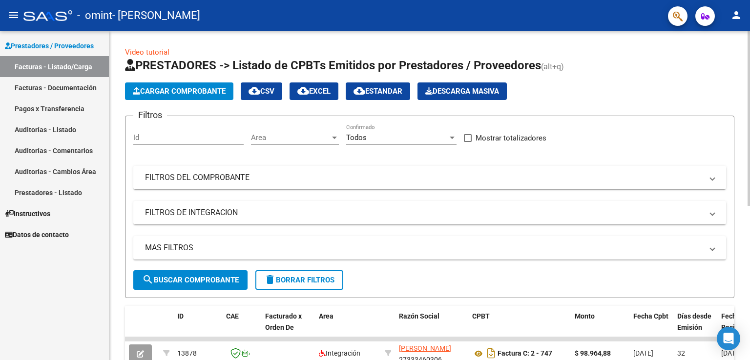
click at [183, 93] on span "Cargar Comprobante" at bounding box center [179, 91] width 93 height 9
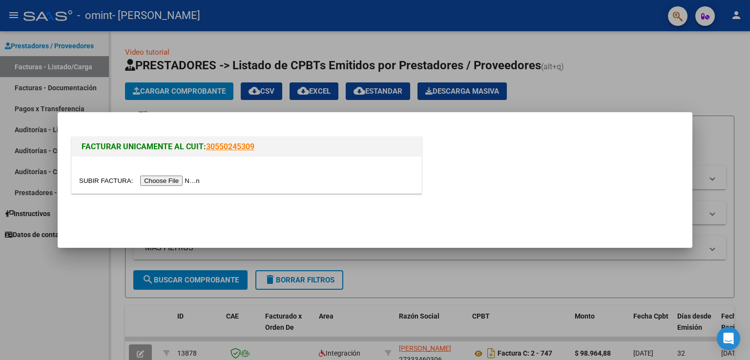
click at [176, 179] on input "file" at bounding box center [141, 181] width 124 height 10
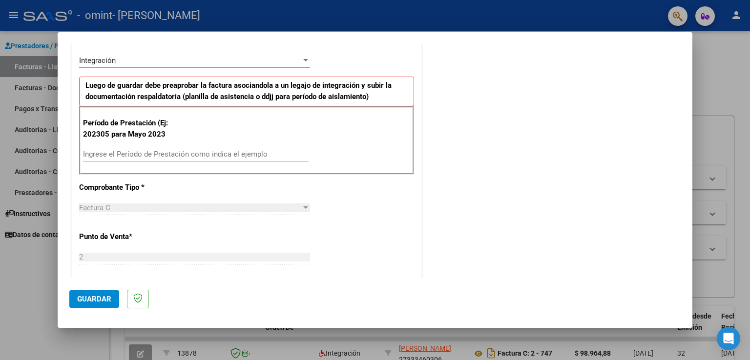
scroll to position [231, 0]
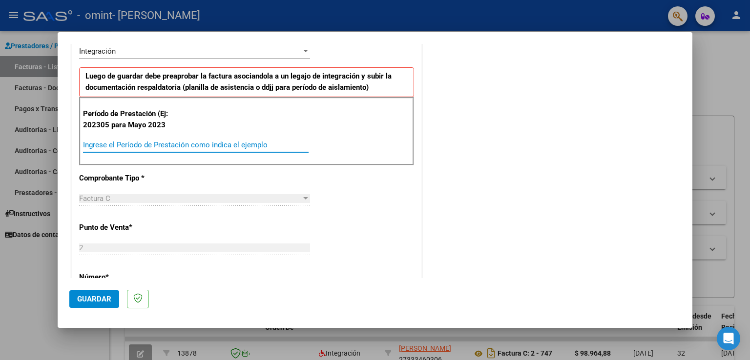
click at [89, 146] on input "Ingrese el Período de Prestación como indica el ejemplo" at bounding box center [196, 145] width 226 height 9
type input "202507"
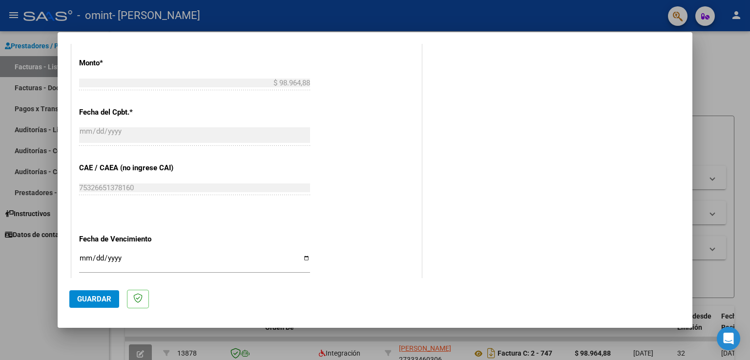
scroll to position [500, 0]
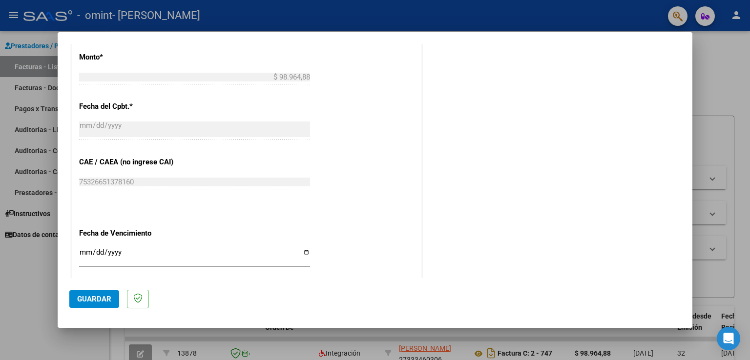
click at [303, 251] on input "Ingresar la fecha" at bounding box center [194, 257] width 231 height 16
type input "[DATE]"
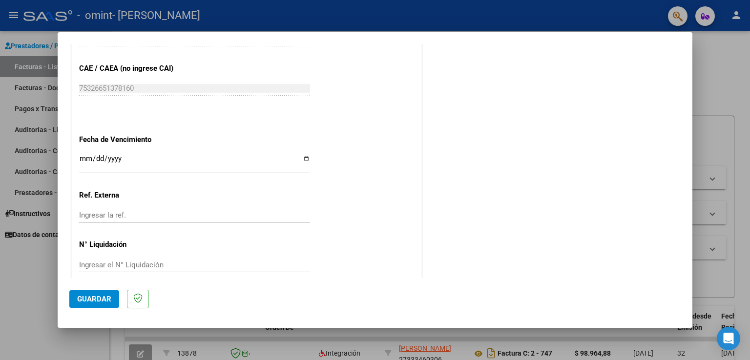
scroll to position [606, 0]
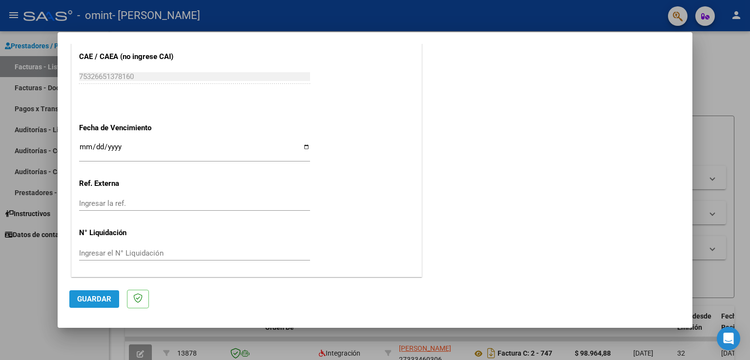
click at [98, 298] on span "Guardar" at bounding box center [94, 299] width 34 height 9
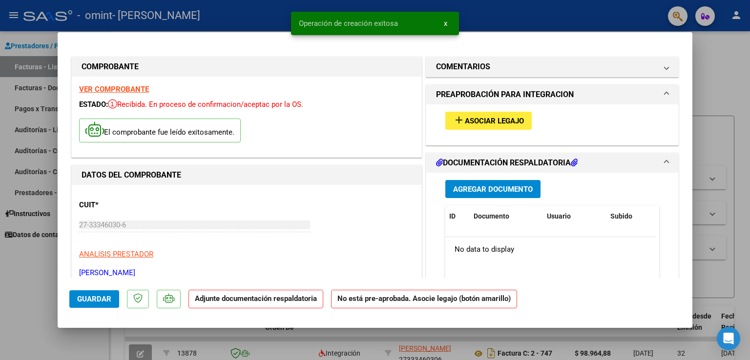
click at [478, 124] on span "Asociar Legajo" at bounding box center [494, 121] width 59 height 9
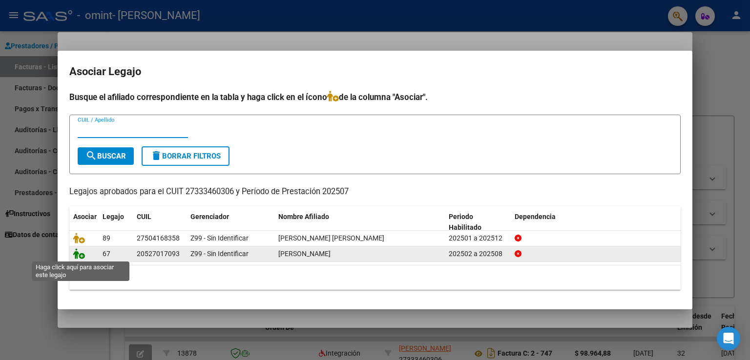
click at [84, 253] on icon at bounding box center [79, 254] width 12 height 11
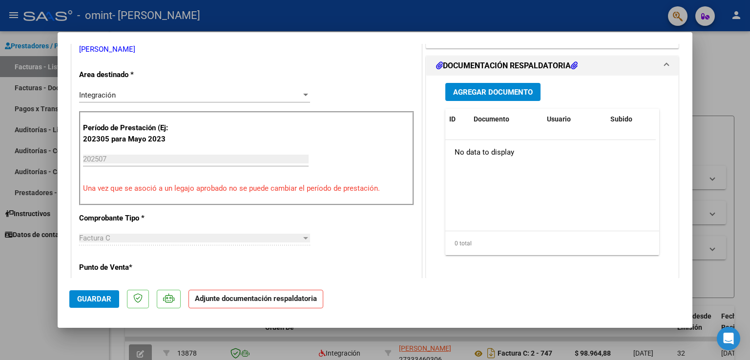
scroll to position [227, 0]
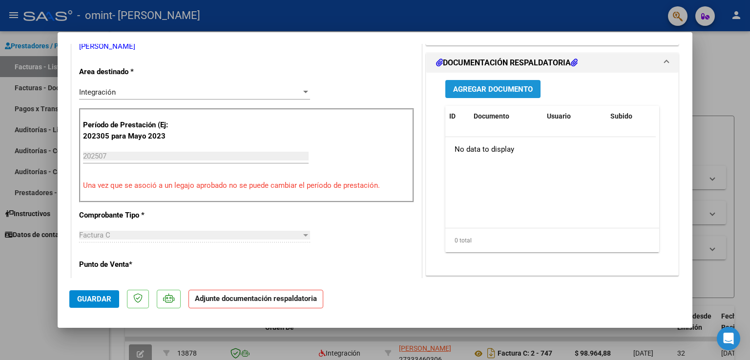
click at [503, 87] on span "Agregar Documento" at bounding box center [493, 89] width 80 height 9
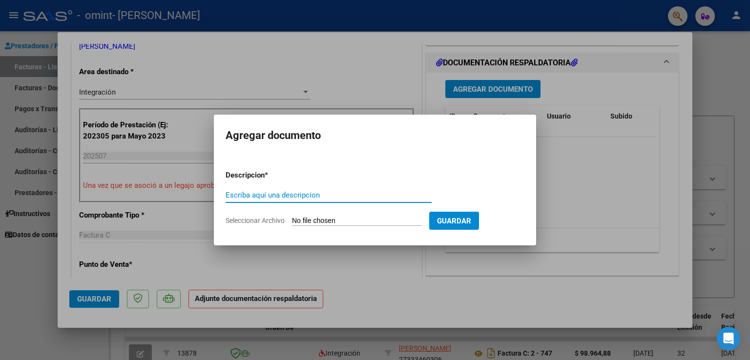
click at [260, 221] on span "Seleccionar Archivo" at bounding box center [255, 221] width 59 height 8
click at [292, 221] on input "Seleccionar Archivo" at bounding box center [356, 221] width 129 height 9
type input "C:\fakepath\Planilla [DATE] [PERSON_NAME].pdf"
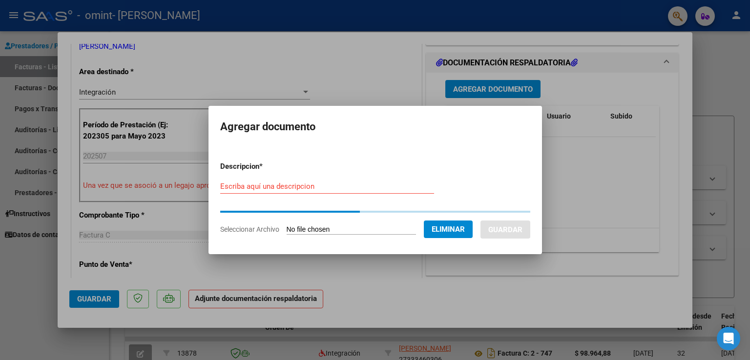
click at [284, 185] on input "Escriba aquí una descripcion" at bounding box center [327, 186] width 214 height 9
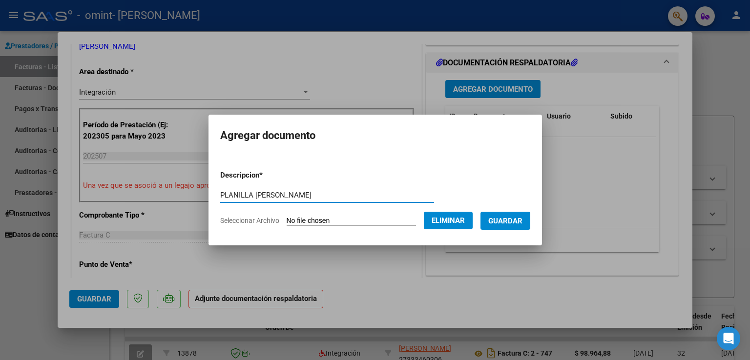
type input "PLANILLA [PERSON_NAME]"
click at [522, 219] on span "Guardar" at bounding box center [505, 221] width 34 height 9
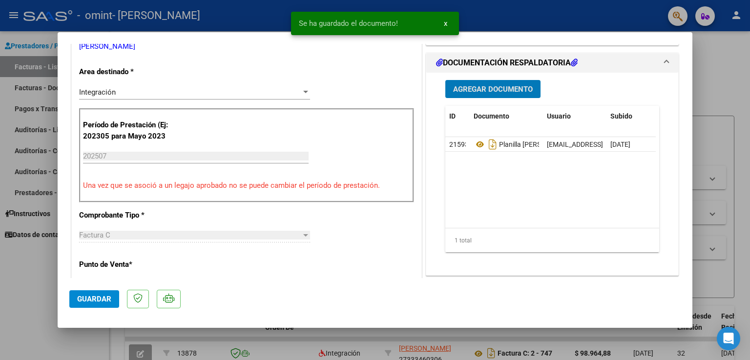
click at [494, 86] on span "Agregar Documento" at bounding box center [493, 89] width 80 height 9
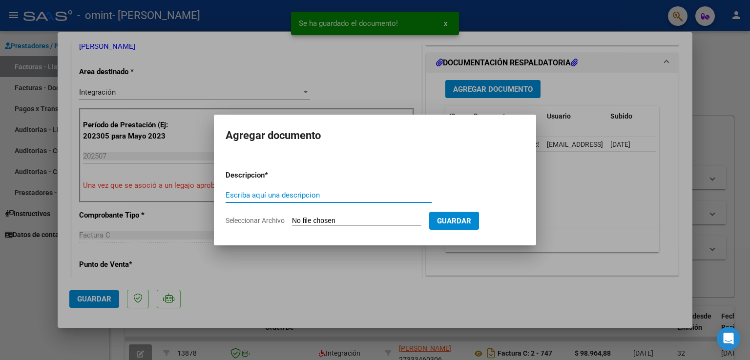
click at [344, 190] on div "Escriba aquí una descripcion" at bounding box center [329, 195] width 206 height 15
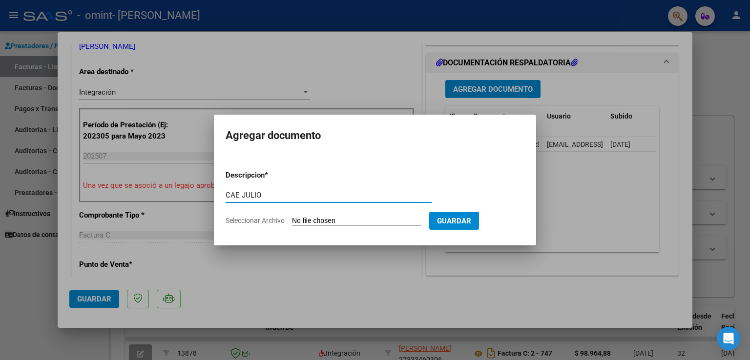
type input "CAE JULIO"
click at [265, 223] on span "Seleccionar Archivo" at bounding box center [255, 221] width 59 height 8
click at [292, 223] on input "Seleccionar Archivo" at bounding box center [356, 221] width 129 height 9
type input "C:\fakepath\CAE [DATE] [PERSON_NAME].pdf"
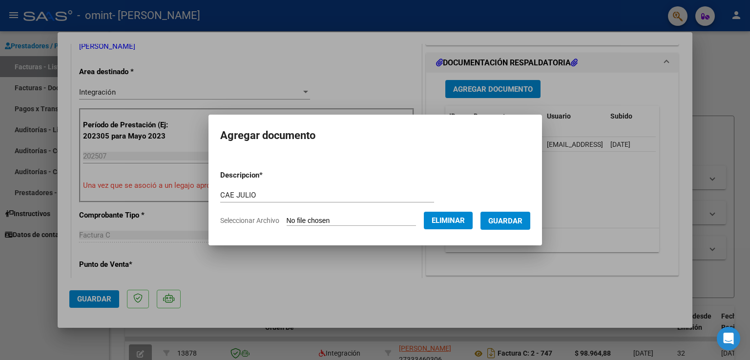
click at [512, 222] on span "Guardar" at bounding box center [505, 221] width 34 height 9
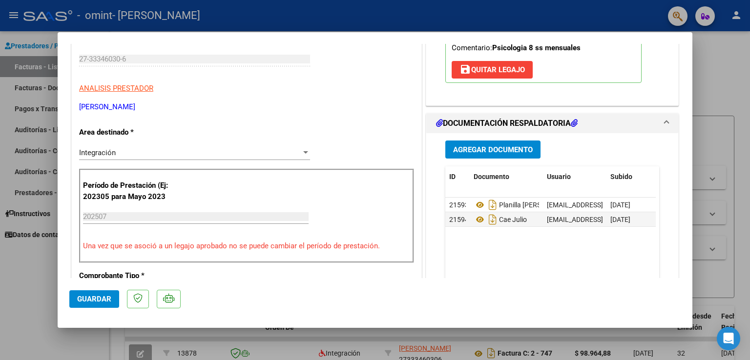
scroll to position [176, 0]
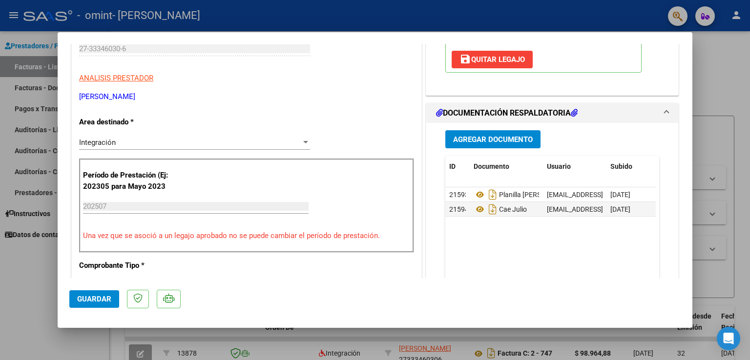
click at [95, 298] on span "Guardar" at bounding box center [94, 299] width 34 height 9
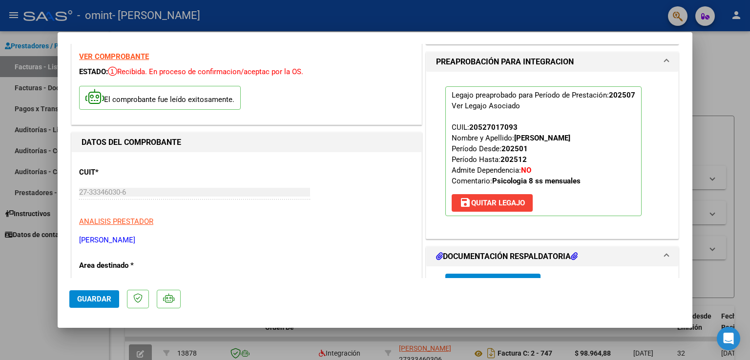
scroll to position [0, 0]
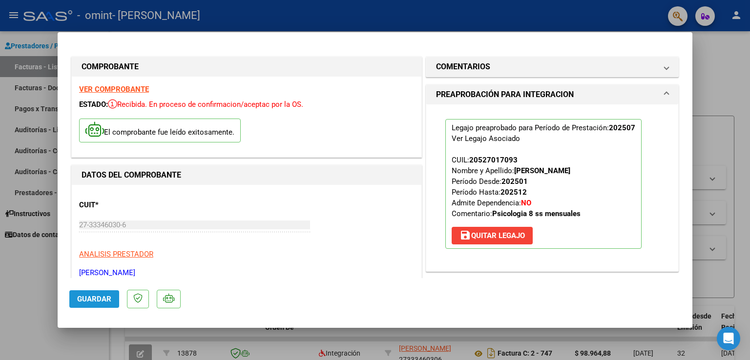
click at [93, 298] on span "Guardar" at bounding box center [94, 299] width 34 height 9
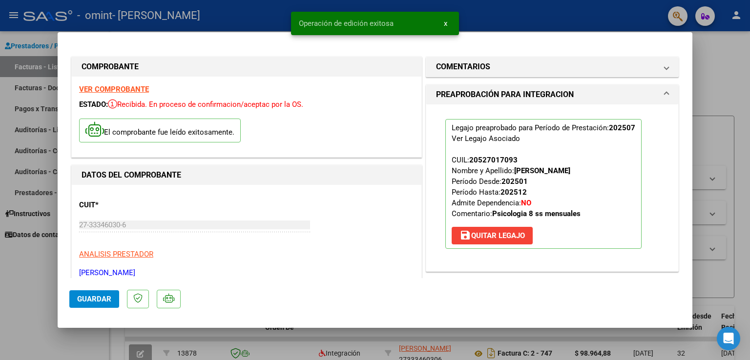
click at [20, 310] on div at bounding box center [375, 180] width 750 height 360
type input "$ 0,00"
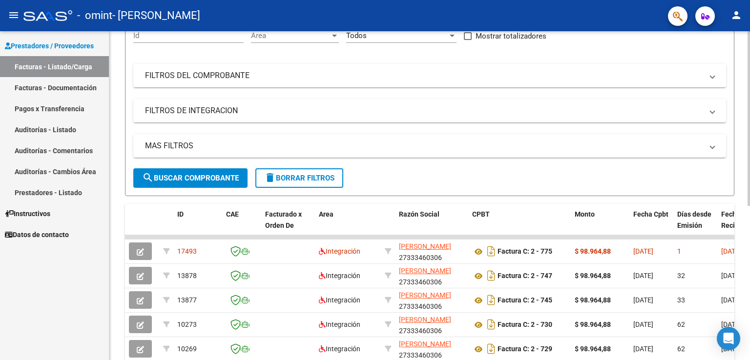
scroll to position [103, 0]
click at [750, 208] on div at bounding box center [749, 174] width 2 height 175
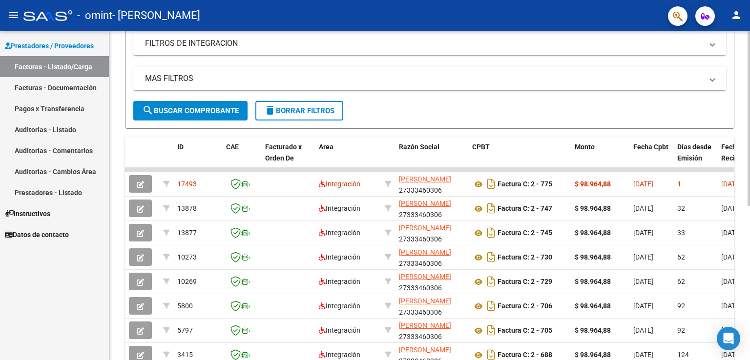
scroll to position [168, 0]
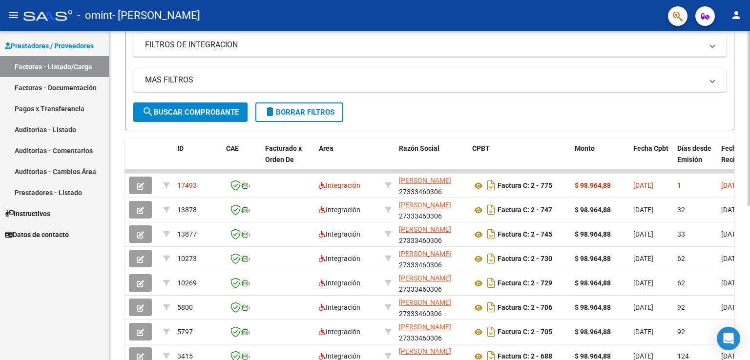
click at [750, 265] on div at bounding box center [749, 210] width 2 height 175
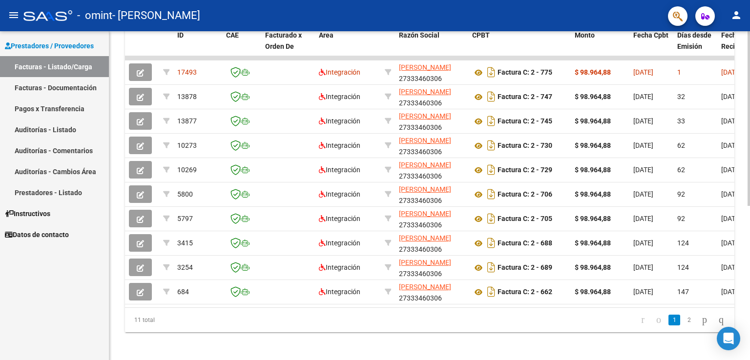
scroll to position [283, 0]
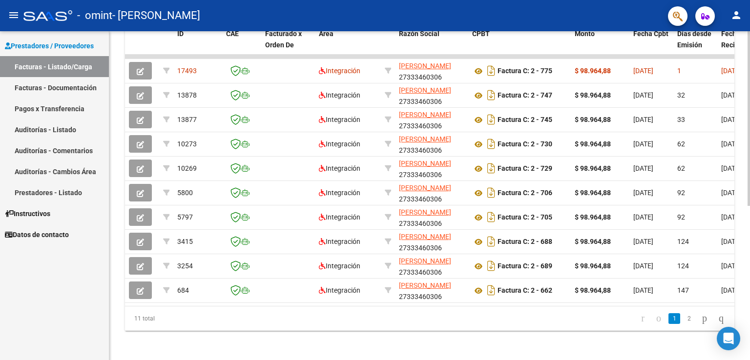
click at [750, 249] on div at bounding box center [749, 272] width 2 height 175
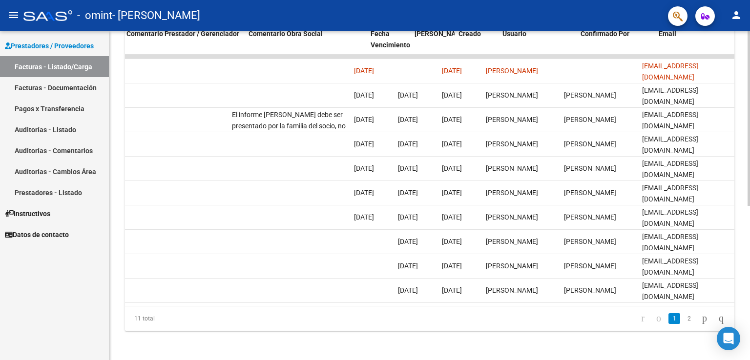
scroll to position [0, 1450]
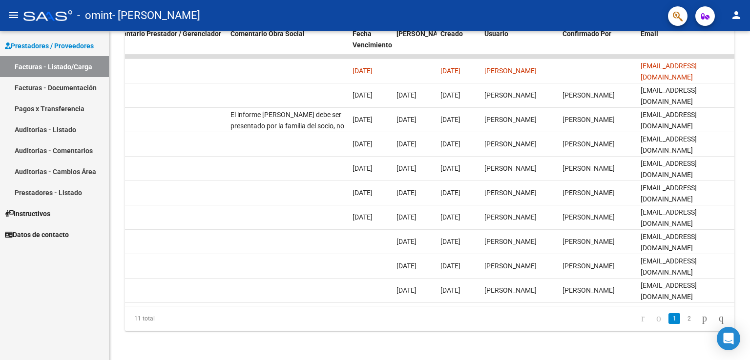
click at [23, 63] on link "Facturas - Listado/Carga" at bounding box center [54, 66] width 109 height 21
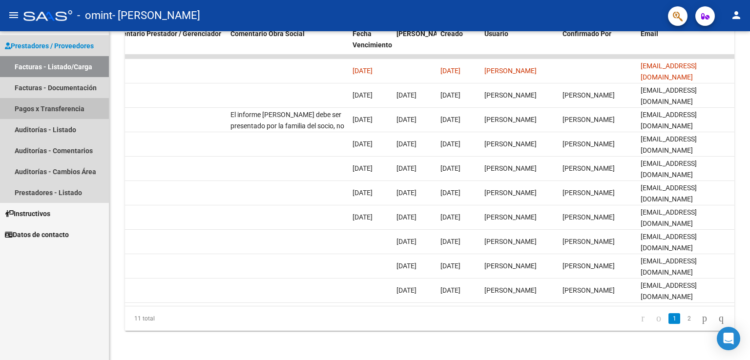
click at [52, 109] on link "Pagos x Transferencia" at bounding box center [54, 108] width 109 height 21
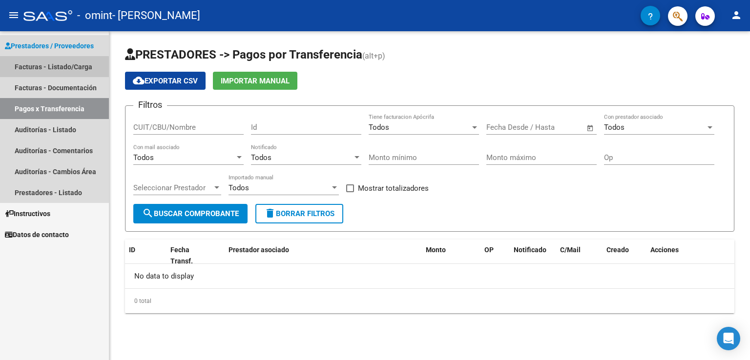
click at [52, 67] on link "Facturas - Listado/Carga" at bounding box center [54, 66] width 109 height 21
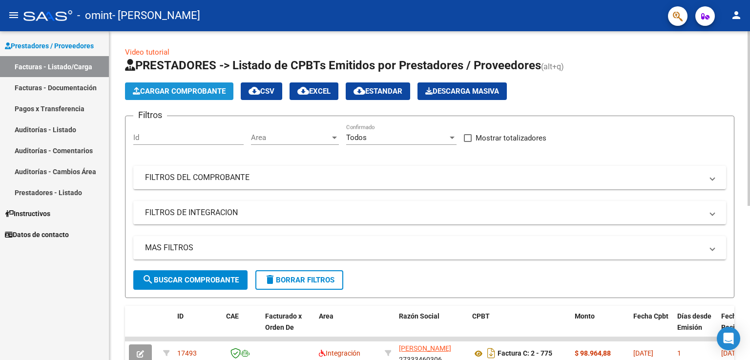
click at [157, 89] on span "Cargar Comprobante" at bounding box center [179, 91] width 93 height 9
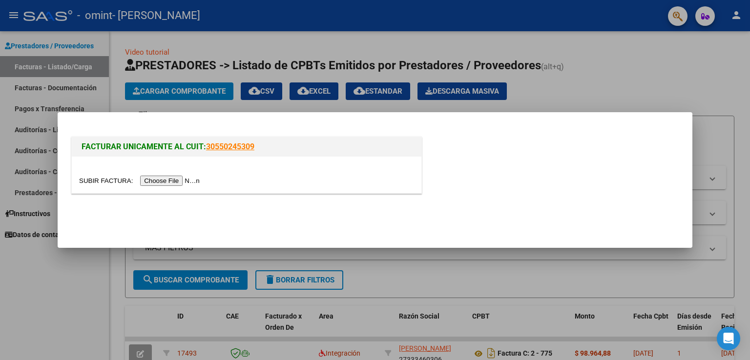
click at [183, 179] on input "file" at bounding box center [141, 181] width 124 height 10
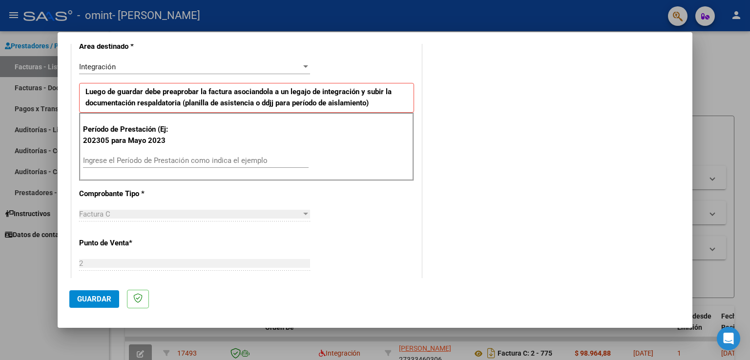
scroll to position [217, 0]
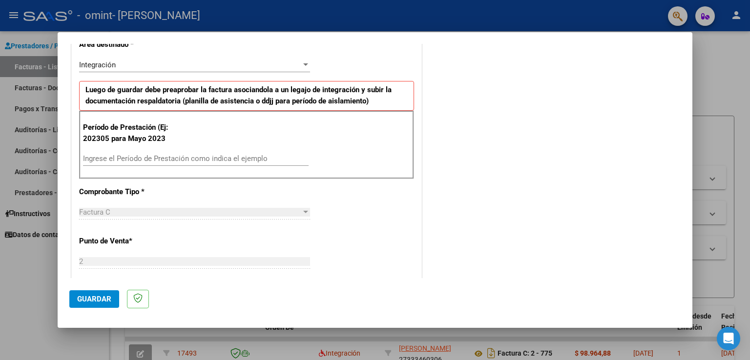
click at [207, 159] on input "Ingrese el Período de Prestación como indica el ejemplo" at bounding box center [196, 158] width 226 height 9
type input "202507"
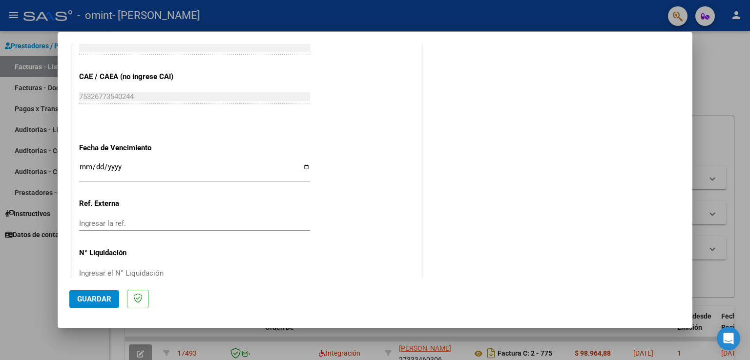
scroll to position [588, 0]
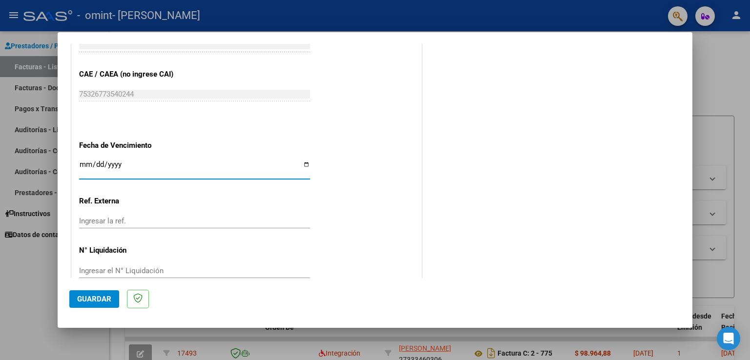
click at [302, 166] on input "Ingresar la fecha" at bounding box center [194, 169] width 231 height 16
type input "[DATE]"
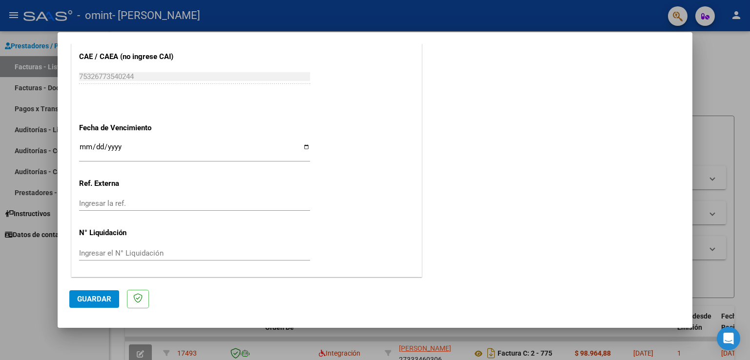
click at [94, 297] on span "Guardar" at bounding box center [94, 299] width 34 height 9
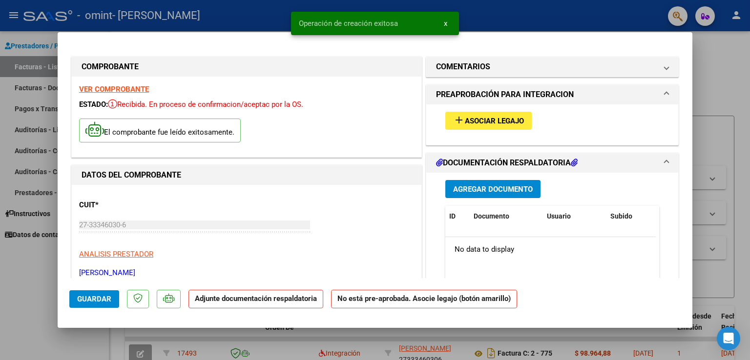
click at [495, 117] on span "add Asociar Legajo" at bounding box center [488, 120] width 71 height 9
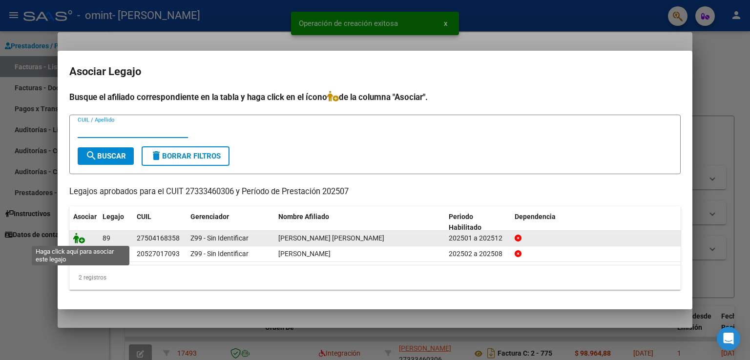
click at [80, 239] on icon at bounding box center [79, 238] width 12 height 11
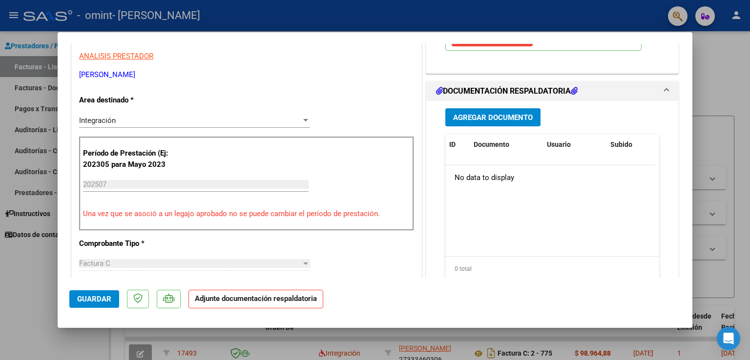
scroll to position [206, 0]
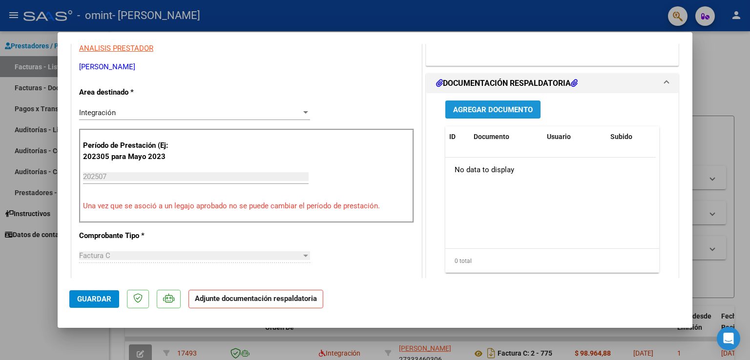
click at [496, 114] on span "Agregar Documento" at bounding box center [493, 109] width 80 height 9
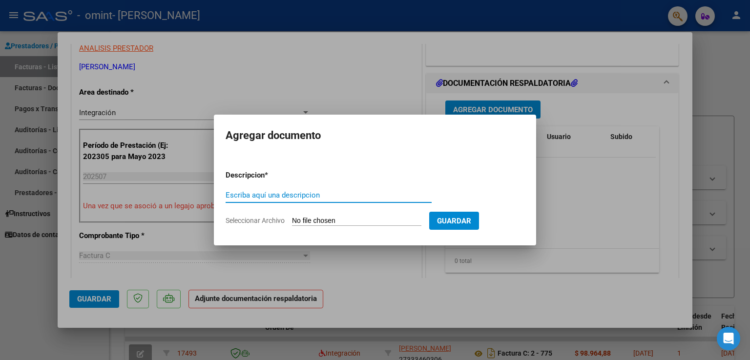
click at [305, 197] on input "Escriba aquí una descripcion" at bounding box center [329, 195] width 206 height 9
type input "PLANILLA [PERSON_NAME]"
click at [271, 220] on span "Seleccionar Archivo" at bounding box center [255, 221] width 59 height 8
click at [292, 220] on input "Seleccionar Archivo" at bounding box center [356, 221] width 129 height 9
click at [265, 217] on span "Seleccionar Archivo" at bounding box center [255, 221] width 59 height 8
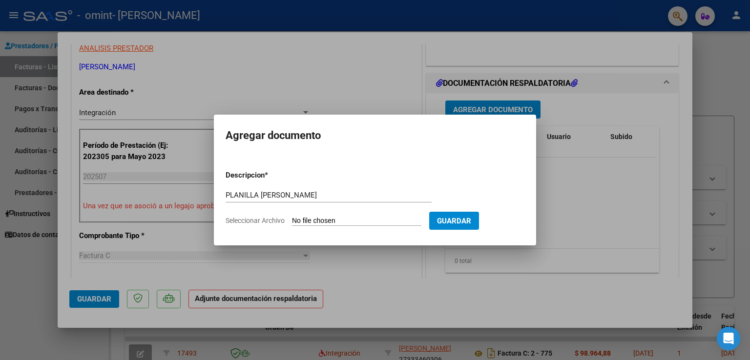
click at [292, 217] on input "Seleccionar Archivo" at bounding box center [356, 221] width 129 height 9
type input "C:\fakepath\Planilla [DATE] [PERSON_NAME] [PERSON_NAME].pdf"
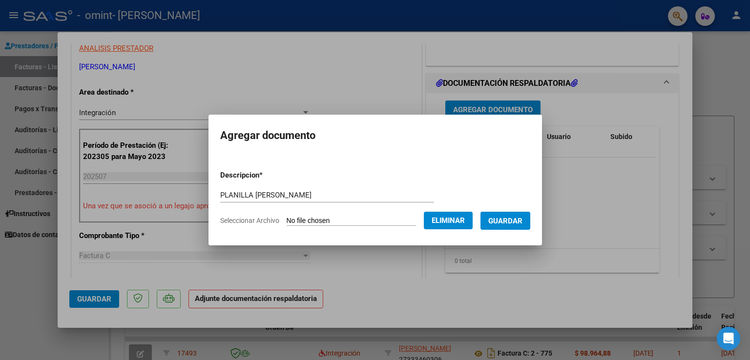
click at [523, 219] on span "Guardar" at bounding box center [505, 221] width 34 height 9
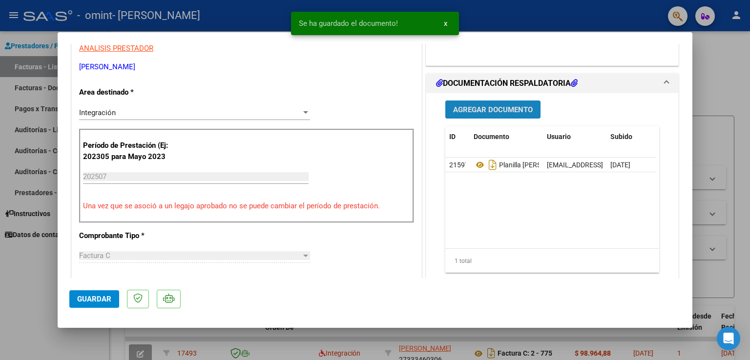
click at [494, 114] on span "Agregar Documento" at bounding box center [493, 109] width 80 height 9
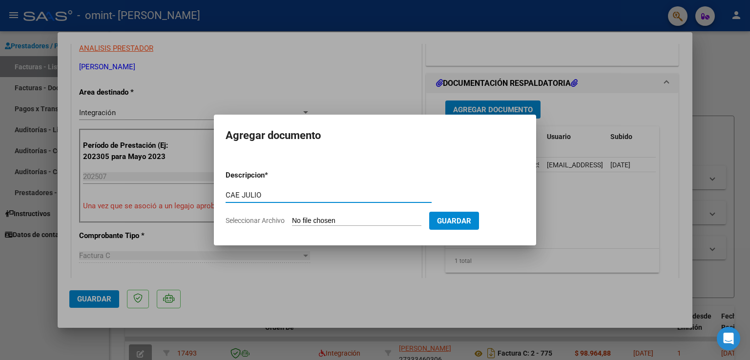
type input "CAE JULIO"
click at [266, 222] on span "Seleccionar Archivo" at bounding box center [255, 221] width 59 height 8
click at [292, 222] on input "Seleccionar Archivo" at bounding box center [356, 221] width 129 height 9
type input "C:\fakepath\CAE [DATE] [PERSON_NAME] [PERSON_NAME].pdf"
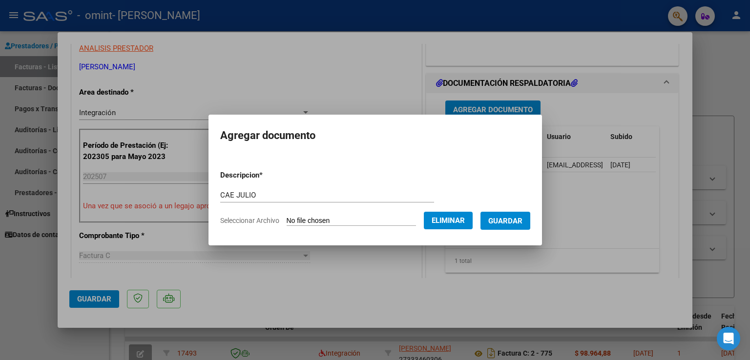
click at [511, 220] on span "Guardar" at bounding box center [505, 221] width 34 height 9
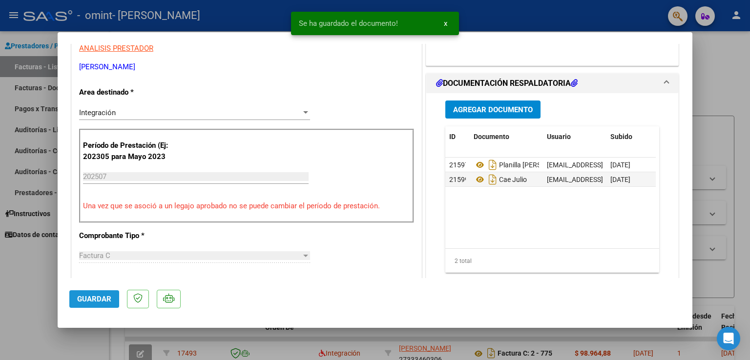
click at [88, 301] on span "Guardar" at bounding box center [94, 299] width 34 height 9
click at [34, 287] on div at bounding box center [375, 180] width 750 height 360
type input "$ 0,00"
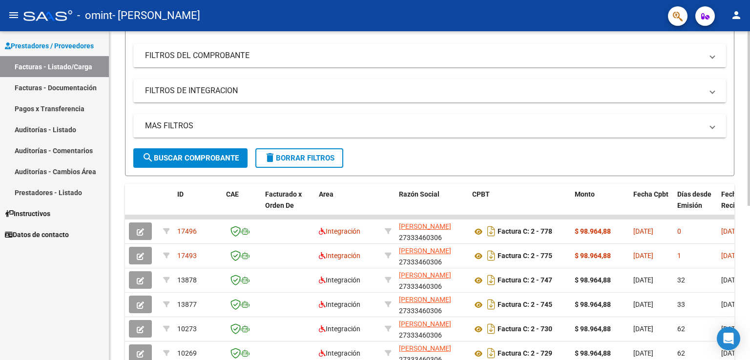
scroll to position [124, 0]
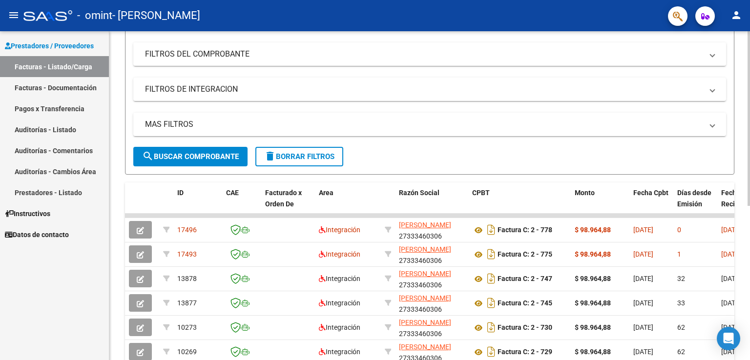
click at [750, 112] on div at bounding box center [749, 185] width 2 height 175
